Goal: Task Accomplishment & Management: Manage account settings

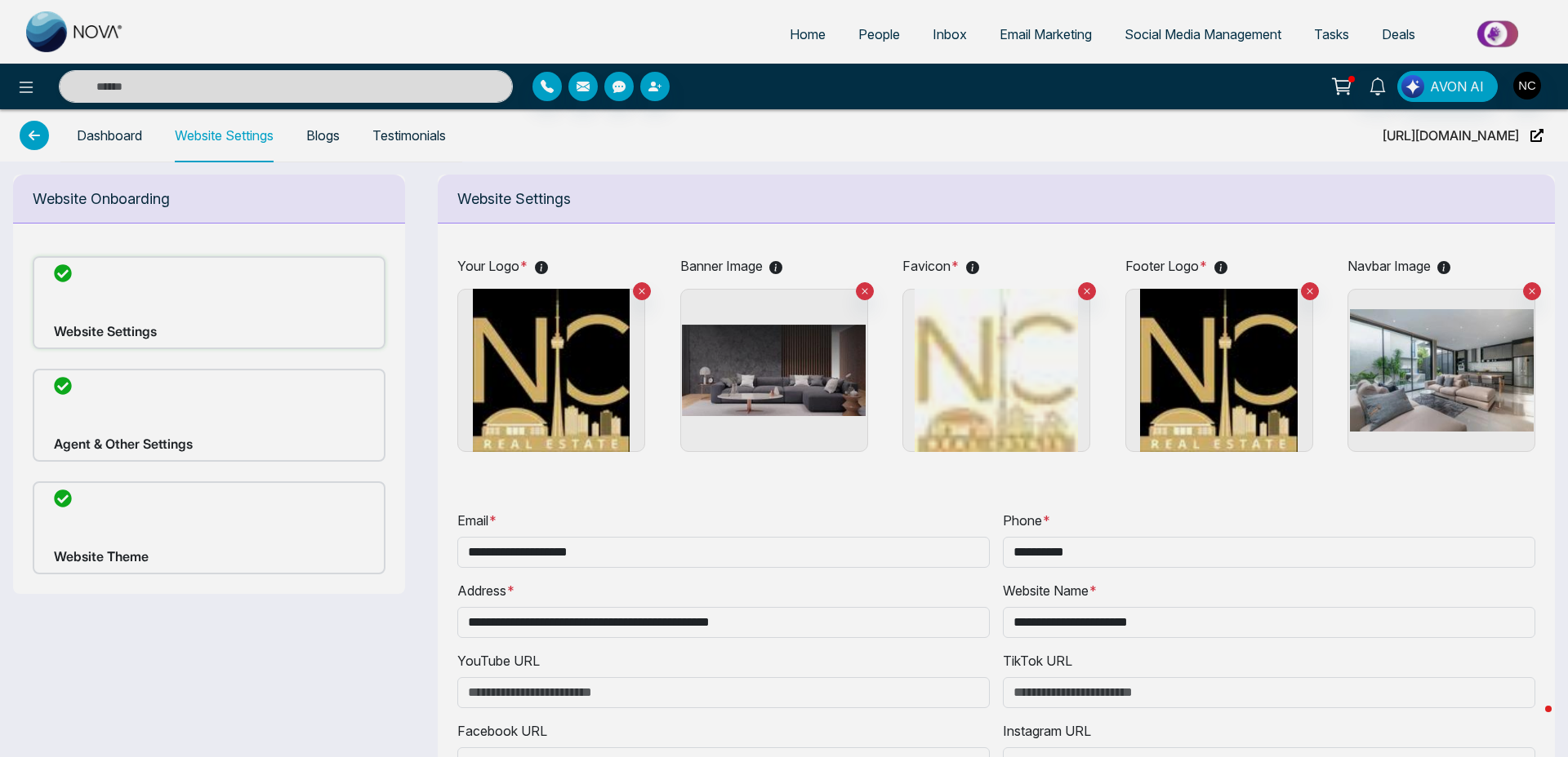
scroll to position [312, 0]
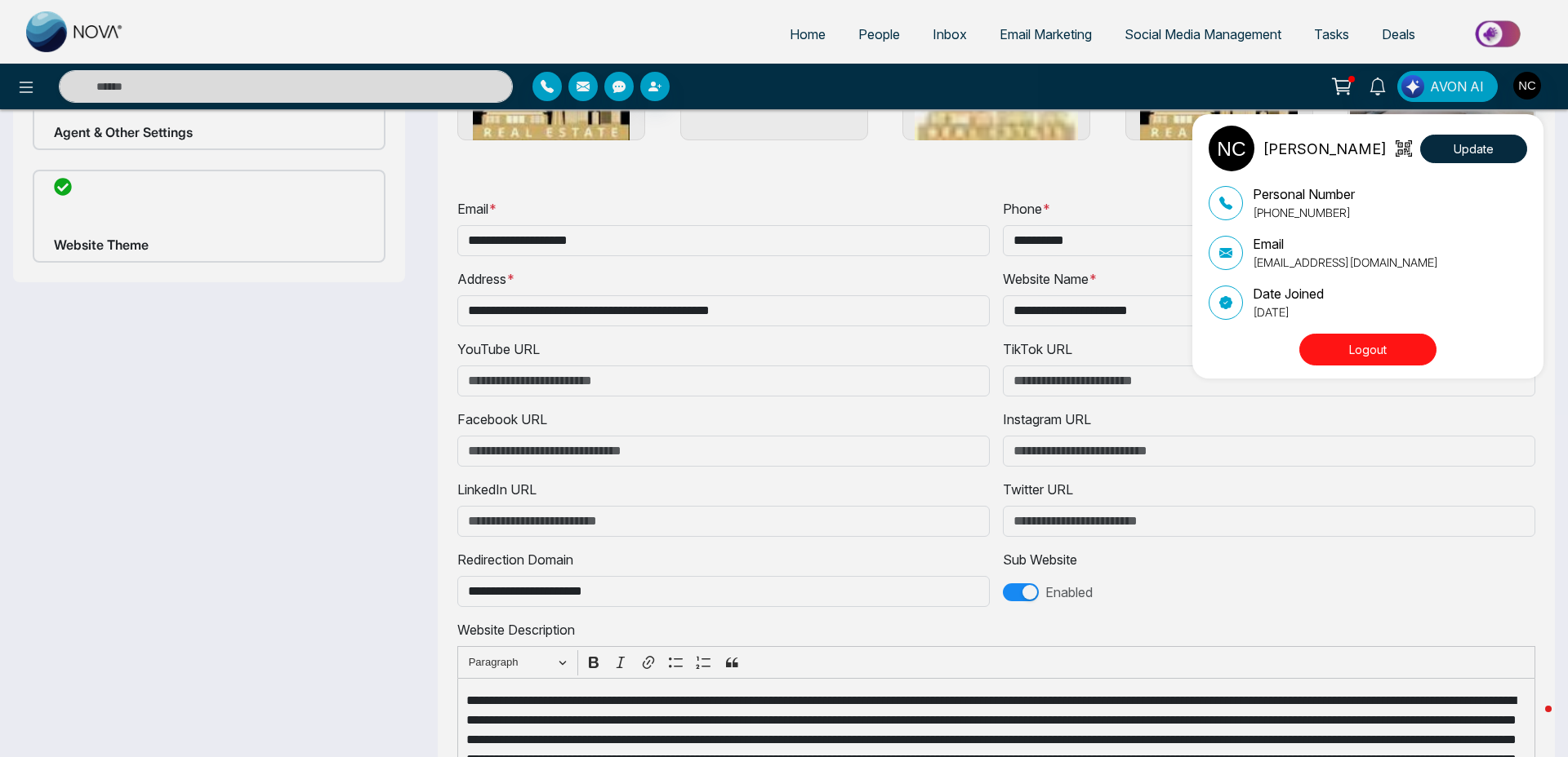
click at [1379, 337] on button "Logout" at bounding box center [1367, 349] width 137 height 32
